Goal: Task Accomplishment & Management: Complete application form

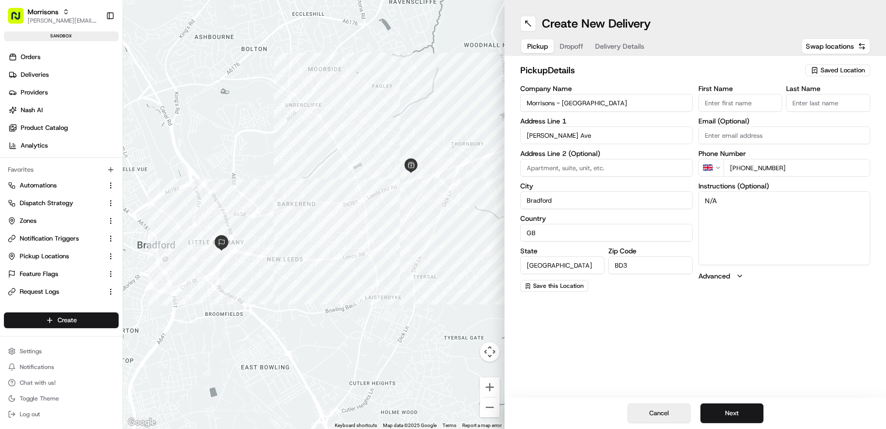
click at [663, 418] on button "Cancel" at bounding box center [659, 414] width 63 height 20
type input "+1"
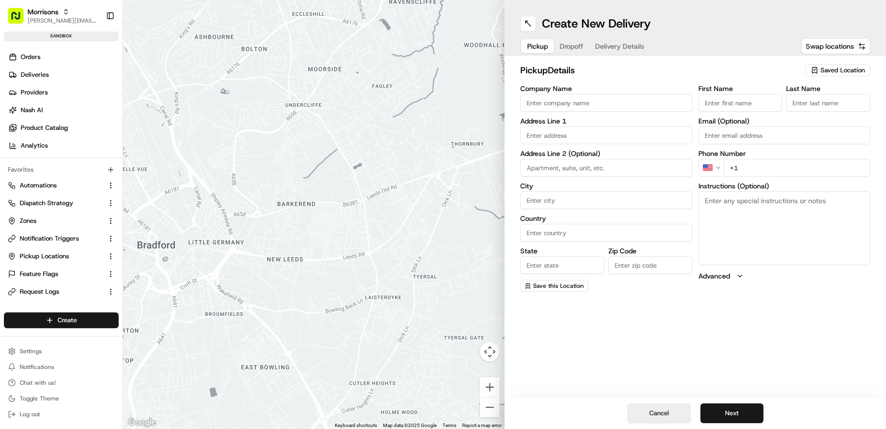
click at [651, 410] on button "Cancel" at bounding box center [659, 414] width 63 height 20
click at [653, 413] on button "Cancel" at bounding box center [659, 414] width 63 height 20
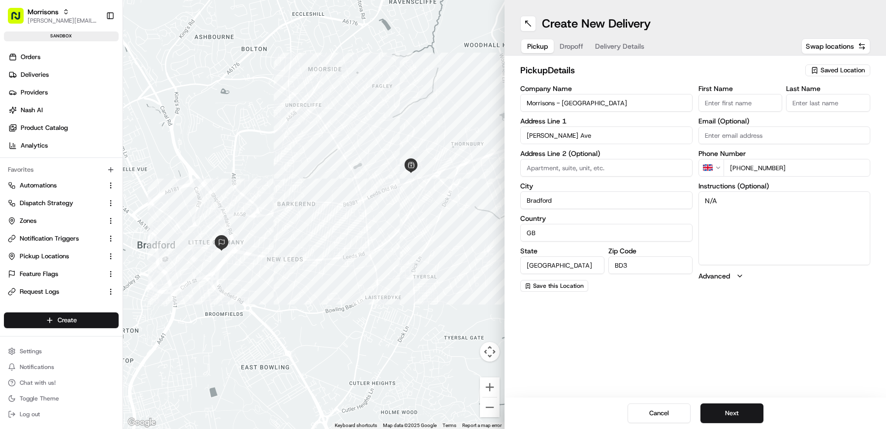
click at [845, 69] on span "Saved Location" at bounding box center [843, 70] width 44 height 9
type input "008"
click at [781, 107] on span "Morrisons - Thornbury (008)" at bounding box center [821, 107] width 121 height 9
type input "Rushton Avenue"
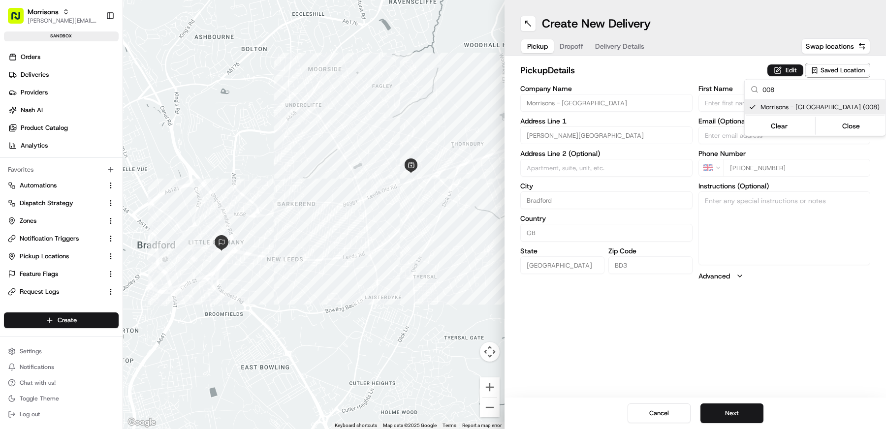
click at [856, 117] on div "Clear Close" at bounding box center [815, 126] width 139 height 18
click at [854, 135] on div "008 Morrisons - Thornbury (008) Clear Close" at bounding box center [815, 107] width 142 height 57
click at [854, 126] on button "Close" at bounding box center [850, 126] width 67 height 14
click at [738, 412] on button "Next" at bounding box center [732, 414] width 63 height 20
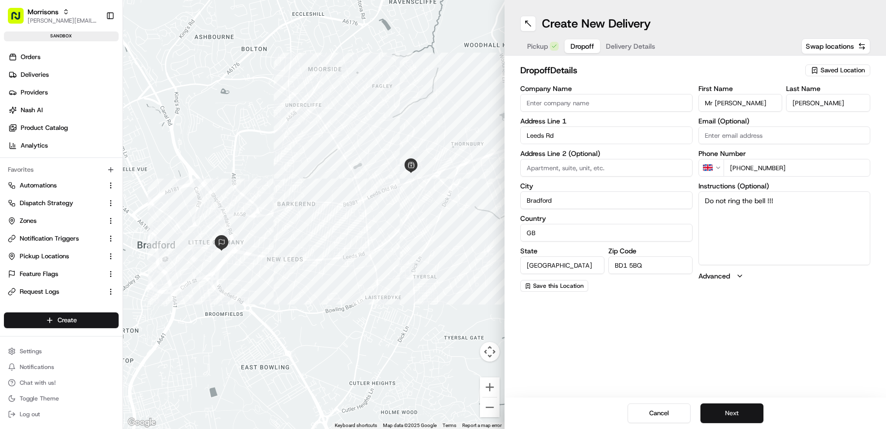
click at [738, 412] on button "Next" at bounding box center [732, 414] width 63 height 20
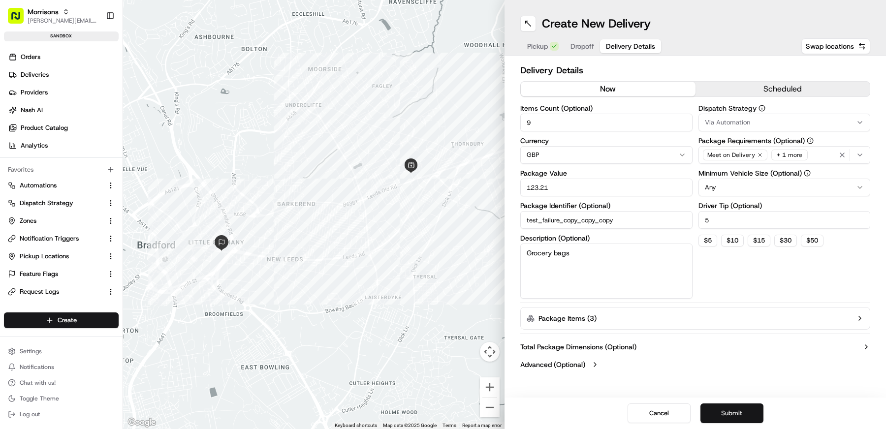
click at [738, 412] on button "Submit" at bounding box center [732, 414] width 63 height 20
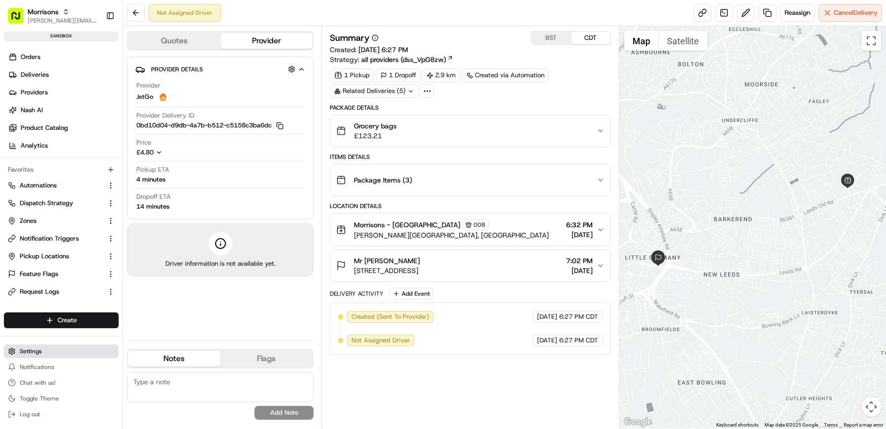
click at [46, 349] on button "Settings" at bounding box center [61, 352] width 115 height 14
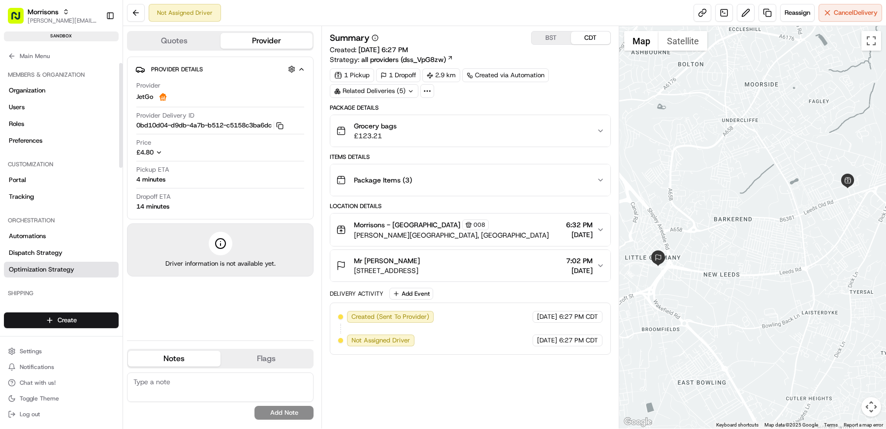
scroll to position [283, 0]
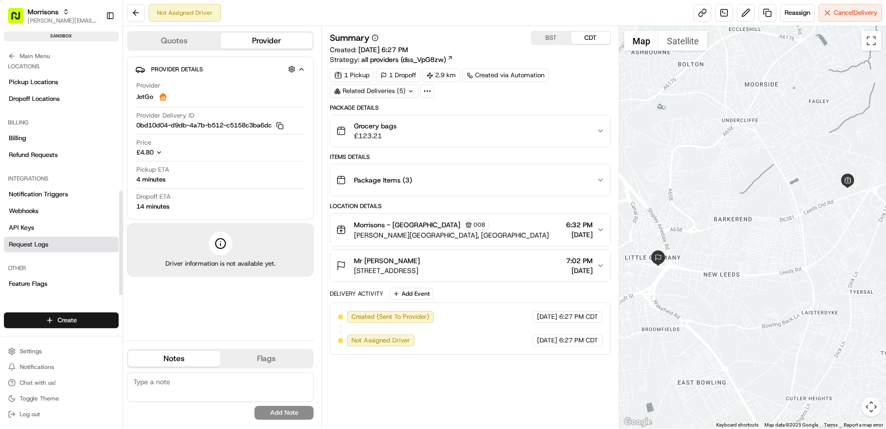
click at [52, 243] on link "Request Logs" at bounding box center [61, 245] width 115 height 16
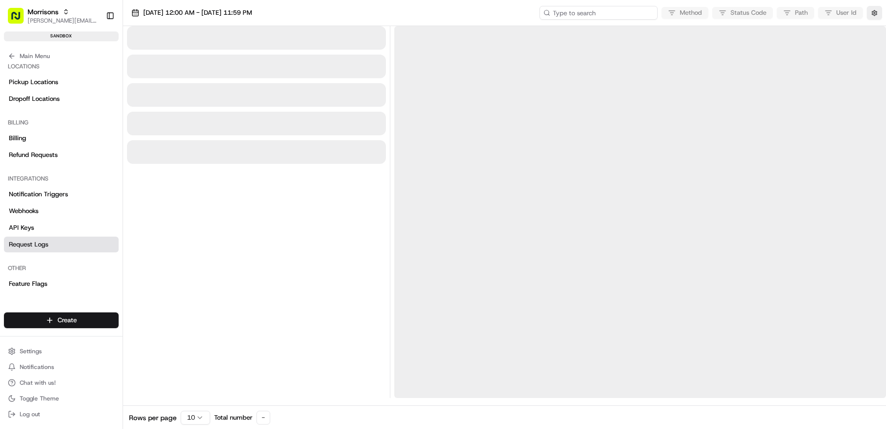
click at [613, 17] on input at bounding box center [599, 13] width 118 height 14
paste input "job_bY6pToaBASwVssvDffPZHx"
type input "job_bY6pToaBASwVssvDffPZHx"
click at [873, 9] on button "button" at bounding box center [874, 13] width 15 height 14
click at [876, 30] on button "Display Only Provider Logs" at bounding box center [876, 31] width 8 height 8
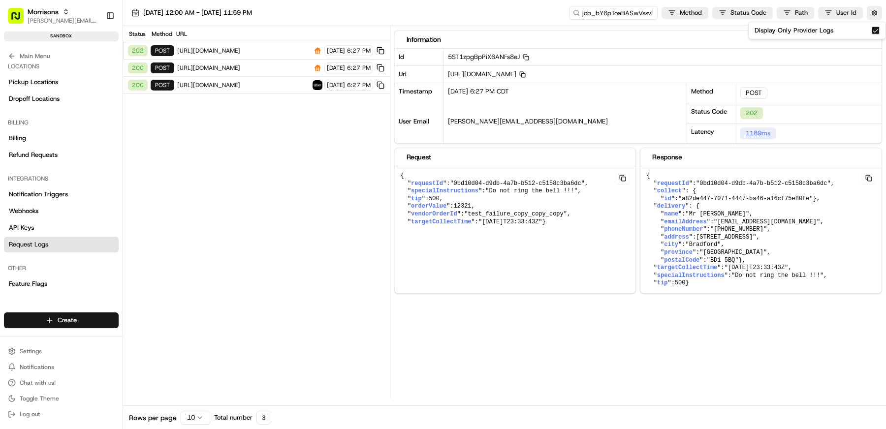
click at [314, 163] on div "Status Method URL 202 POST https://api-daas-staguk.skipthedishes.com/v1/deliver…" at bounding box center [256, 212] width 267 height 372
click at [280, 68] on span "https://api-daas-staguk.skipthedishes.com/v1/delivery/estimate" at bounding box center [243, 68] width 132 height 8
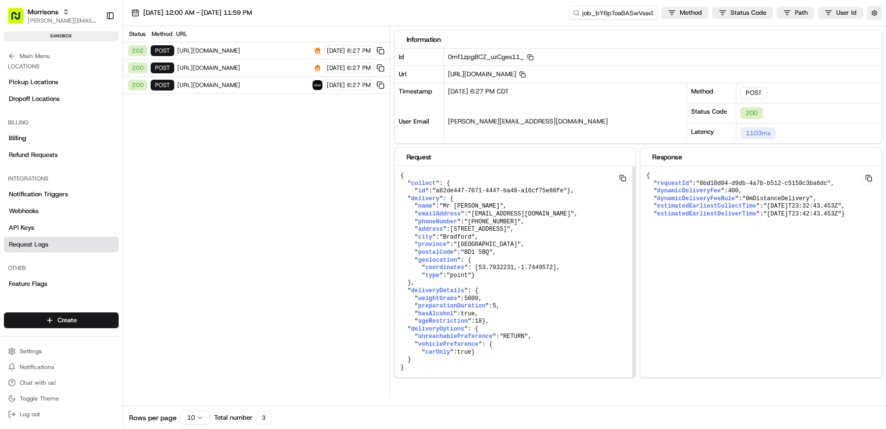
click at [266, 47] on span "https://api-daas-staguk.skipthedishes.com/v1/delivery" at bounding box center [243, 51] width 132 height 8
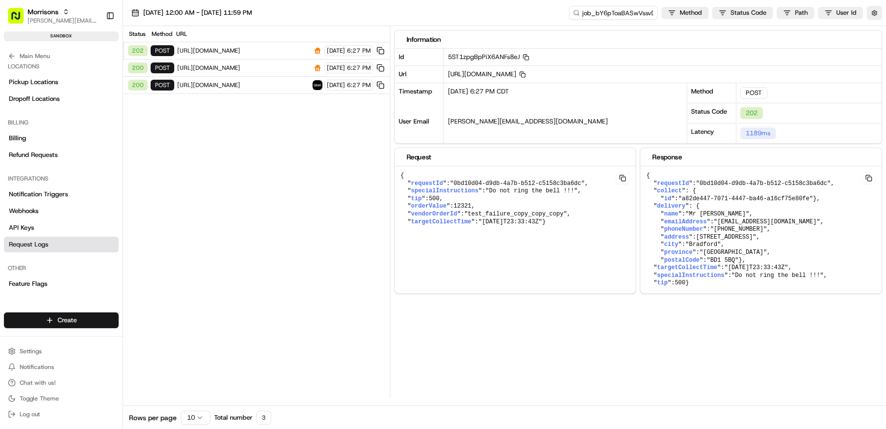
click at [266, 60] on div "200 POST https://api-daas-staguk.skipthedishes.com/v1/delivery/estimate 08/21/2…" at bounding box center [256, 68] width 267 height 17
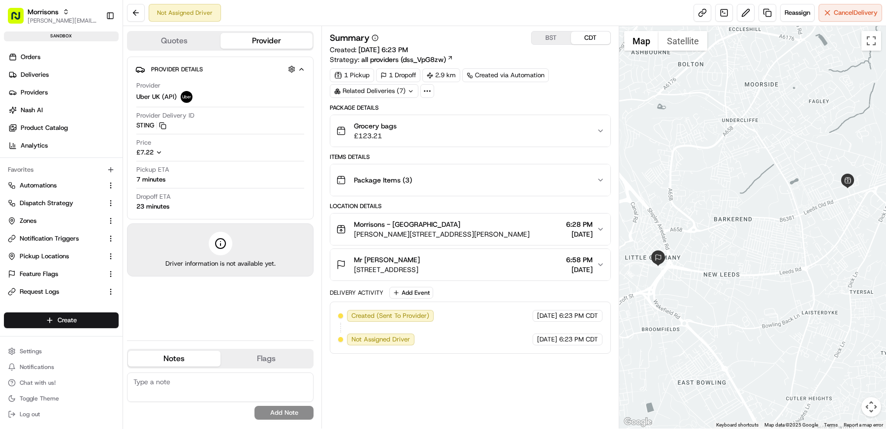
click at [174, 49] on div "Quotes Provider" at bounding box center [220, 41] width 187 height 20
click at [34, 352] on span "Settings" at bounding box center [31, 352] width 22 height 8
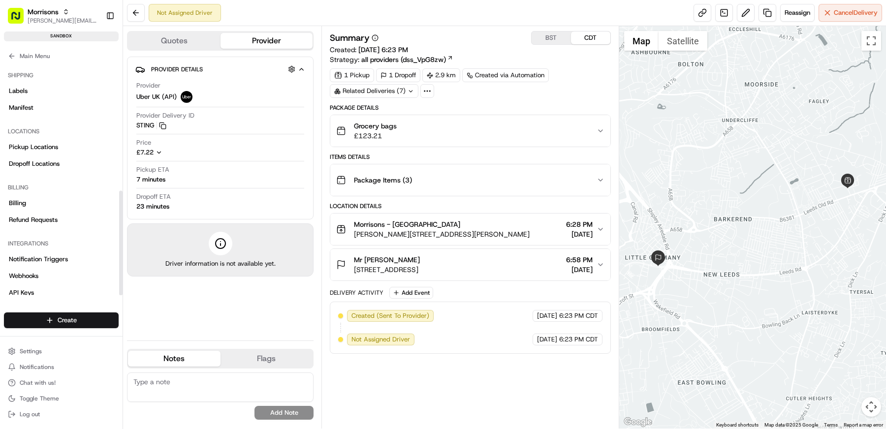
scroll to position [283, 0]
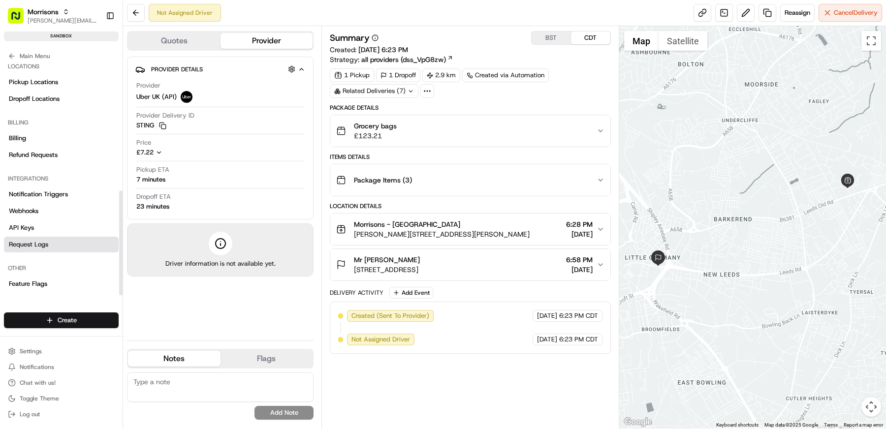
click at [54, 242] on link "Request Logs" at bounding box center [61, 245] width 115 height 16
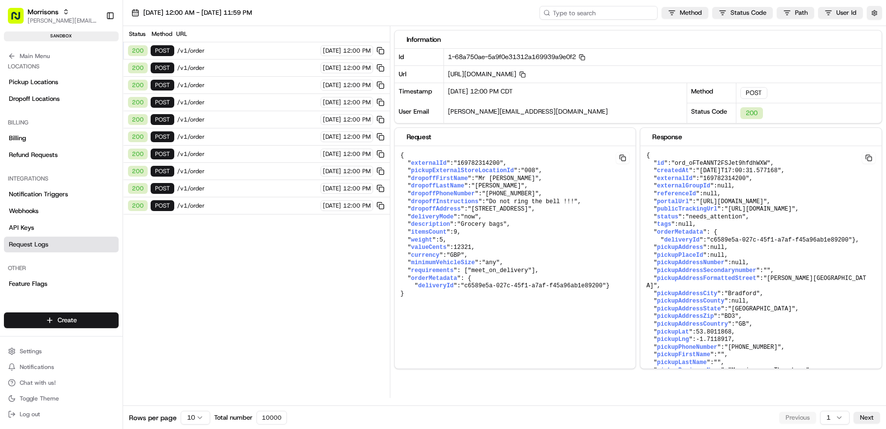
click at [606, 13] on input at bounding box center [599, 13] width 118 height 14
paste input "job_ig8aezorRfaLWMdCpABC9t"
type input "job_ig8aezorRfaLWMdCpABC9t"
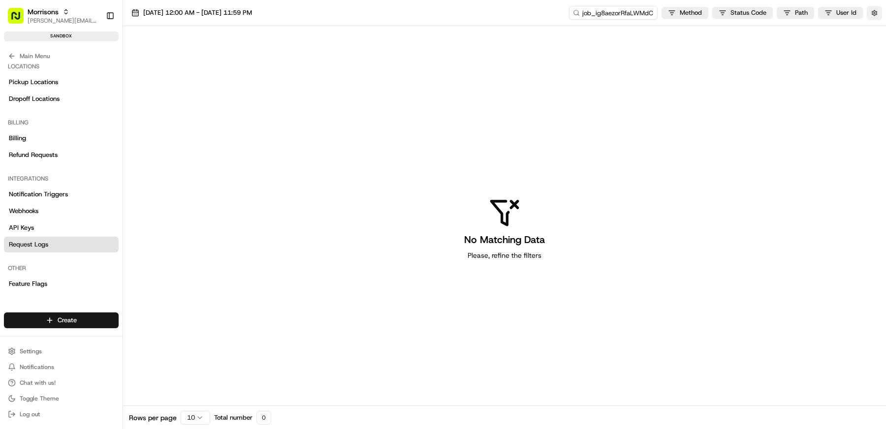
click at [875, 15] on button "button" at bounding box center [874, 13] width 15 height 14
click at [871, 33] on div "Display Only Provider Logs" at bounding box center [817, 30] width 125 height 9
click at [874, 33] on button "Display Only Provider Logs" at bounding box center [876, 31] width 8 height 8
